Goal: Task Accomplishment & Management: Use online tool/utility

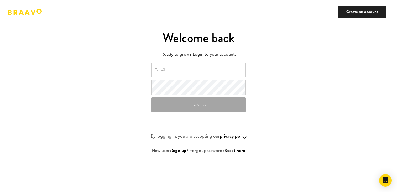
type input "a@[DOMAIN_NAME]"
click at [198, 107] on button "Let's Go" at bounding box center [198, 104] width 94 height 15
